Goal: Task Accomplishment & Management: Manage account settings

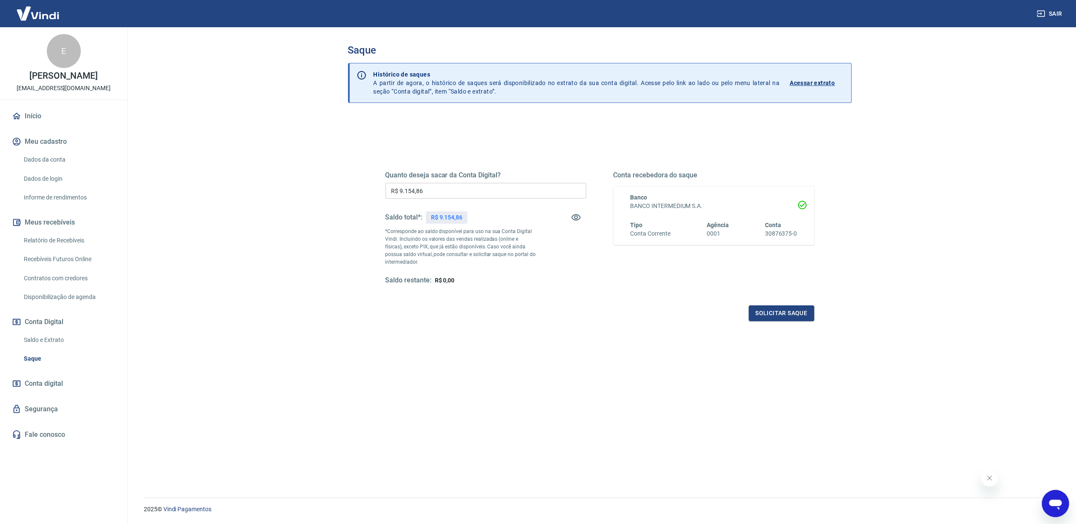
click at [55, 334] on link "Saldo e Extrato" at bounding box center [68, 339] width 97 height 17
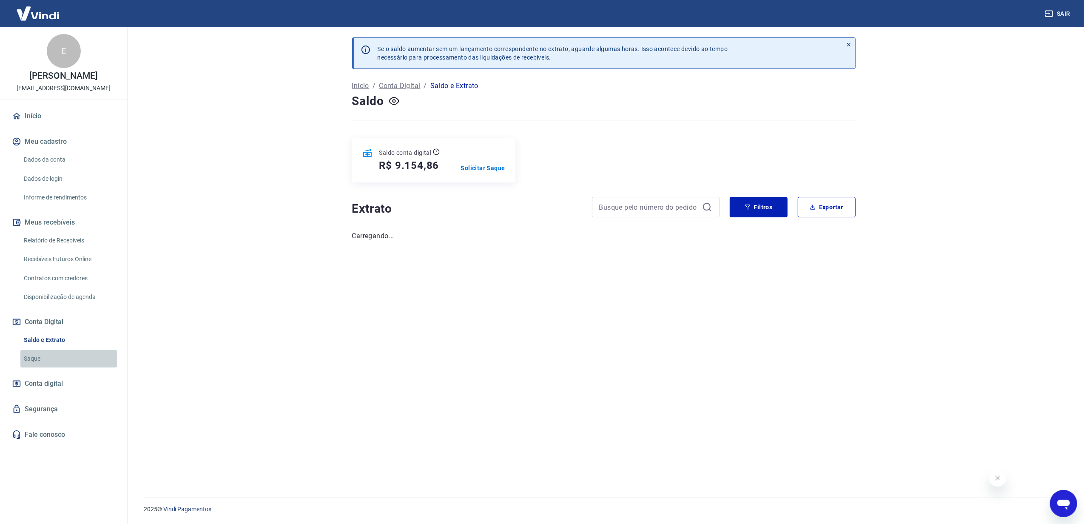
click at [59, 363] on link "Saque" at bounding box center [68, 358] width 97 height 17
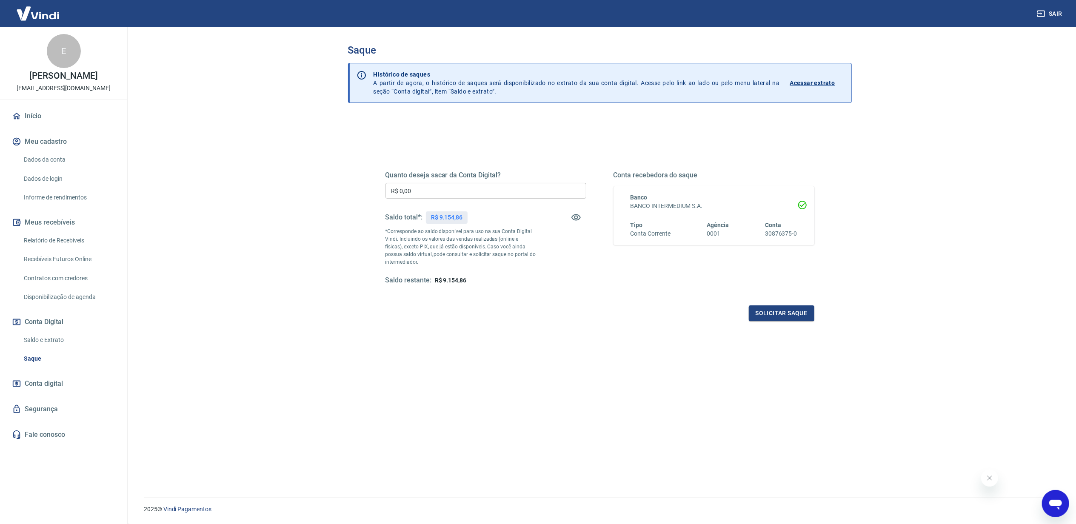
click at [458, 216] on p "R$ 9.154,86" at bounding box center [446, 217] width 31 height 9
copy p "9.154,86"
click at [457, 190] on input "R$ 0,00" at bounding box center [485, 191] width 201 height 16
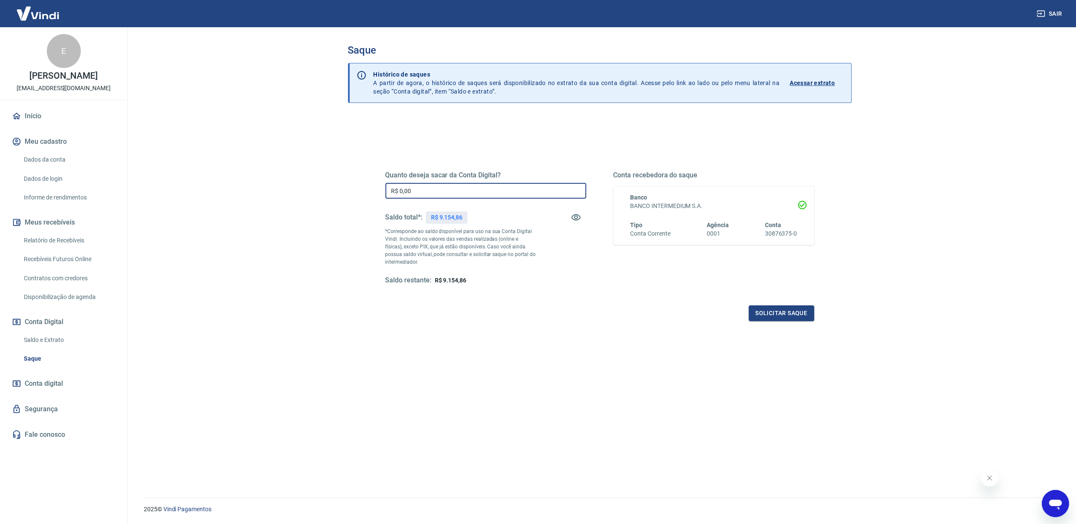
paste input "9.154,86"
type input "R$ 9.154,86"
click at [801, 317] on button "Solicitar saque" at bounding box center [781, 313] width 65 height 16
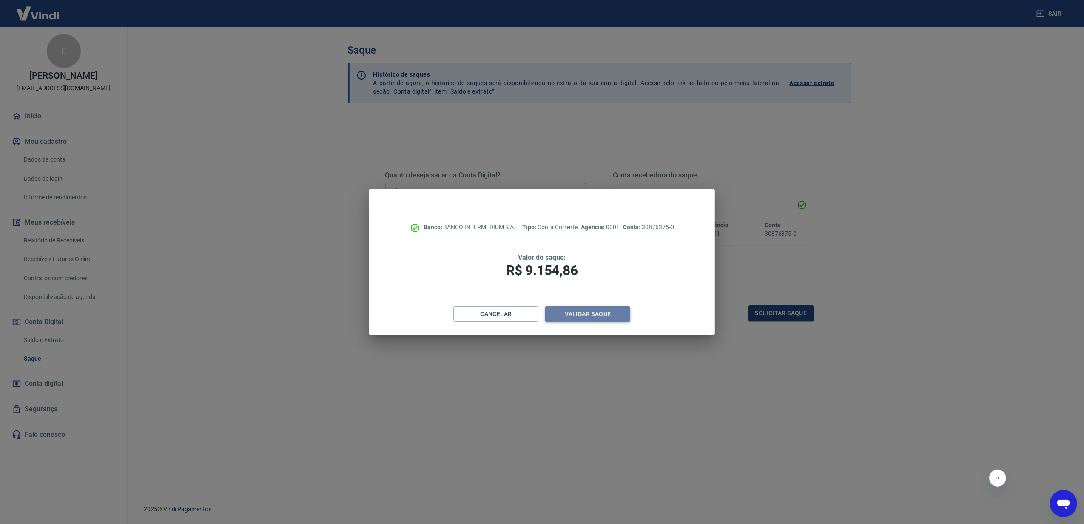
click at [615, 312] on button "Validar saque" at bounding box center [587, 314] width 85 height 16
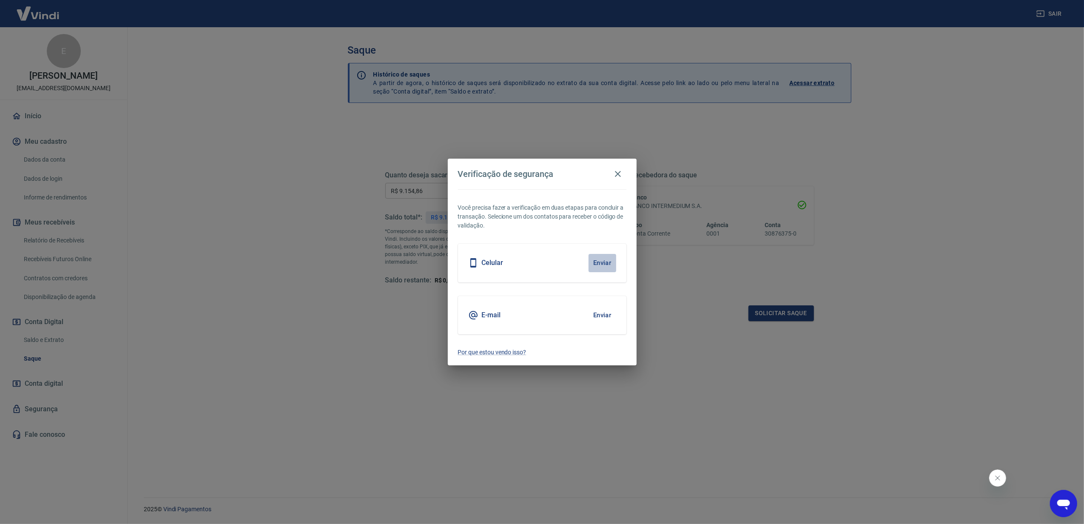
click at [608, 265] on button "Enviar" at bounding box center [603, 263] width 28 height 18
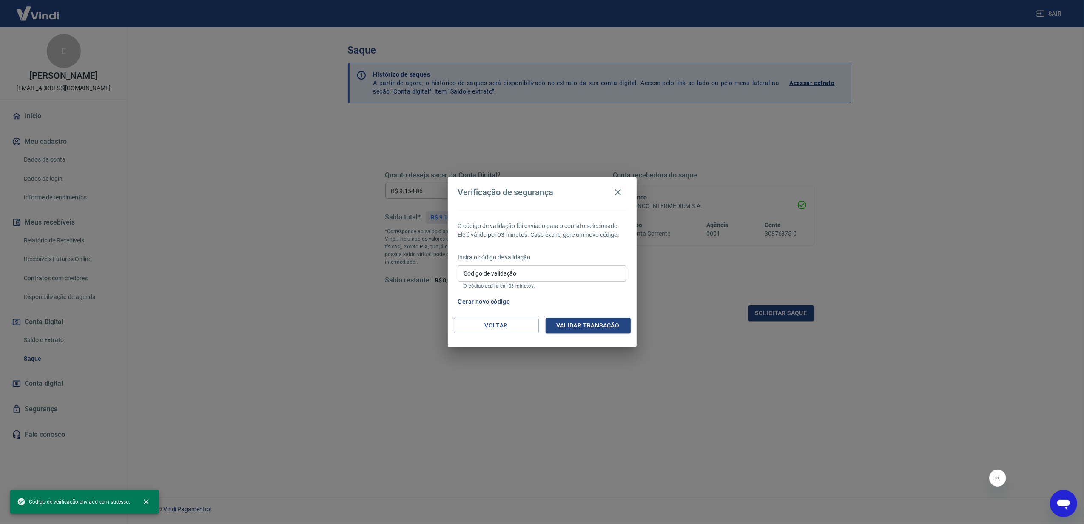
click at [592, 271] on input "Código de validação" at bounding box center [542, 273] width 168 height 16
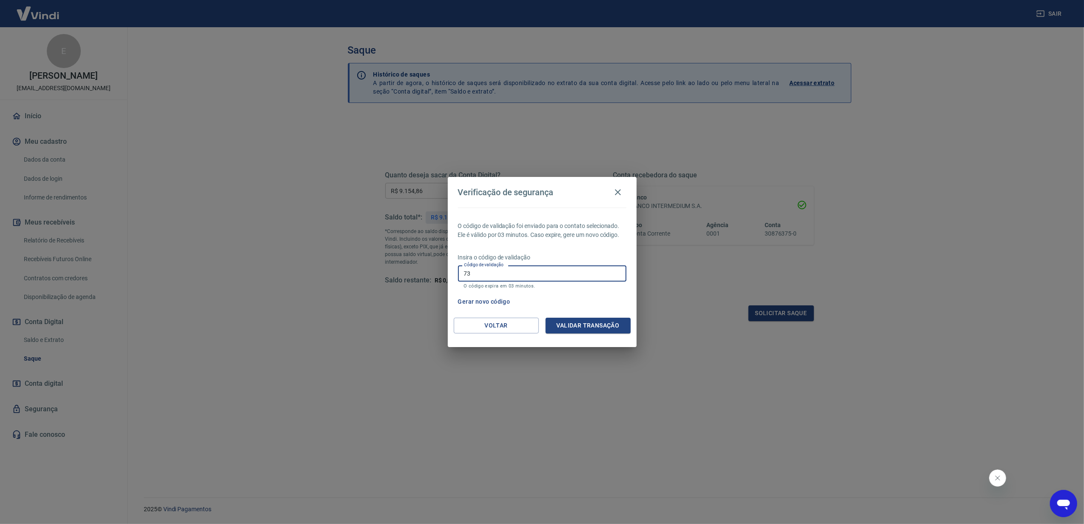
type input "7"
type input "225714"
click at [588, 319] on button "Validar transação" at bounding box center [588, 326] width 85 height 16
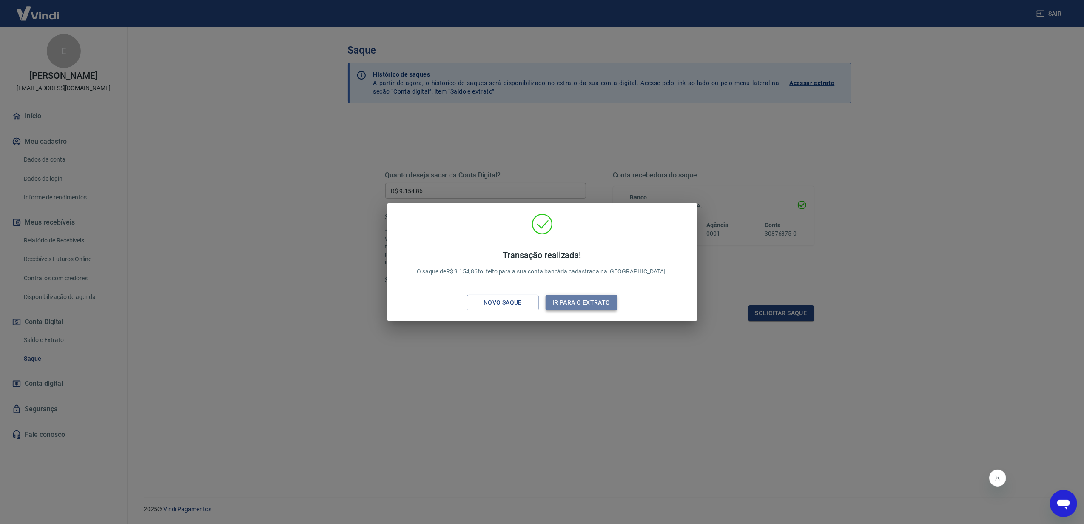
click at [598, 296] on button "Ir para o extrato" at bounding box center [582, 303] width 72 height 16
